Goal: Information Seeking & Learning: Learn about a topic

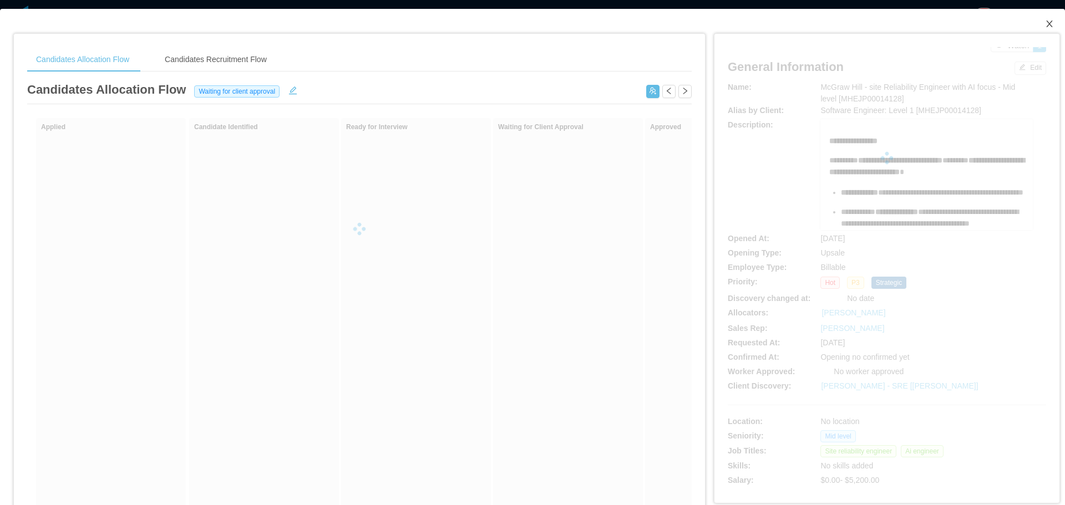
click at [531, 24] on icon "icon: close" at bounding box center [1049, 23] width 9 height 9
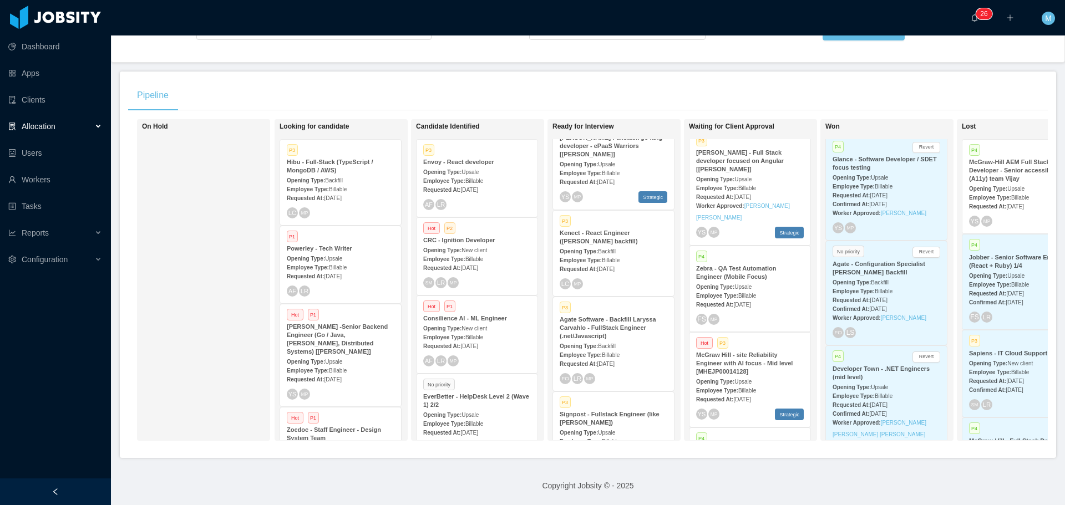
scroll to position [634, 0]
click at [747, 352] on strong "McGraw Hill - site Reliability Engineer with AI focus - Mid level [MHEJP0001412…" at bounding box center [744, 363] width 97 height 23
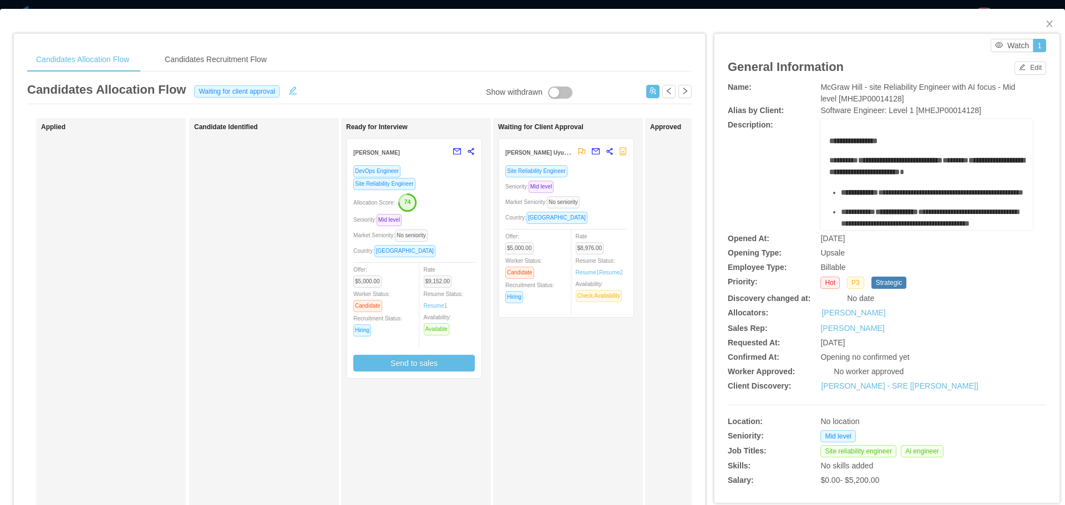
click at [544, 157] on div "Mauricio Uyuni Miranda" at bounding box center [538, 152] width 67 height 21
click at [543, 163] on div "Mauricio Uyuni Miranda" at bounding box center [565, 152] width 121 height 27
click at [580, 191] on div "Seniority: Mid level" at bounding box center [565, 186] width 121 height 13
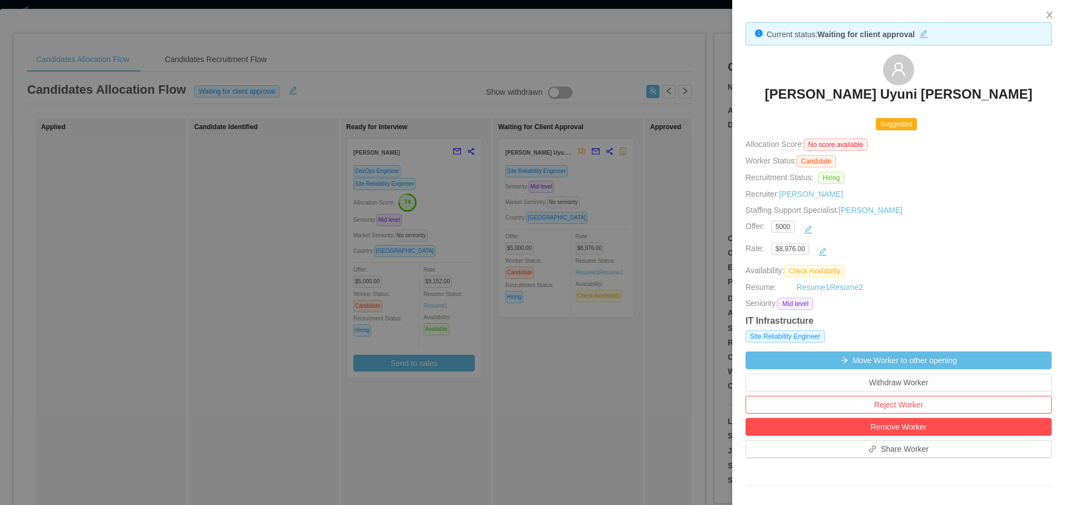
click at [870, 95] on h3 "Mauricio Uyuni Miranda" at bounding box center [899, 94] width 268 height 18
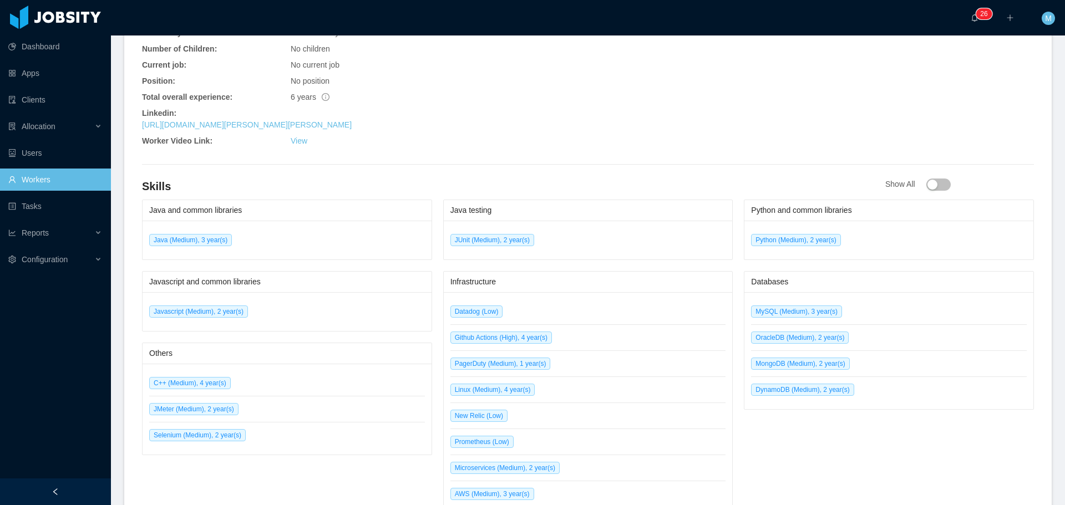
scroll to position [499, 0]
